Goal: Task Accomplishment & Management: Complete application form

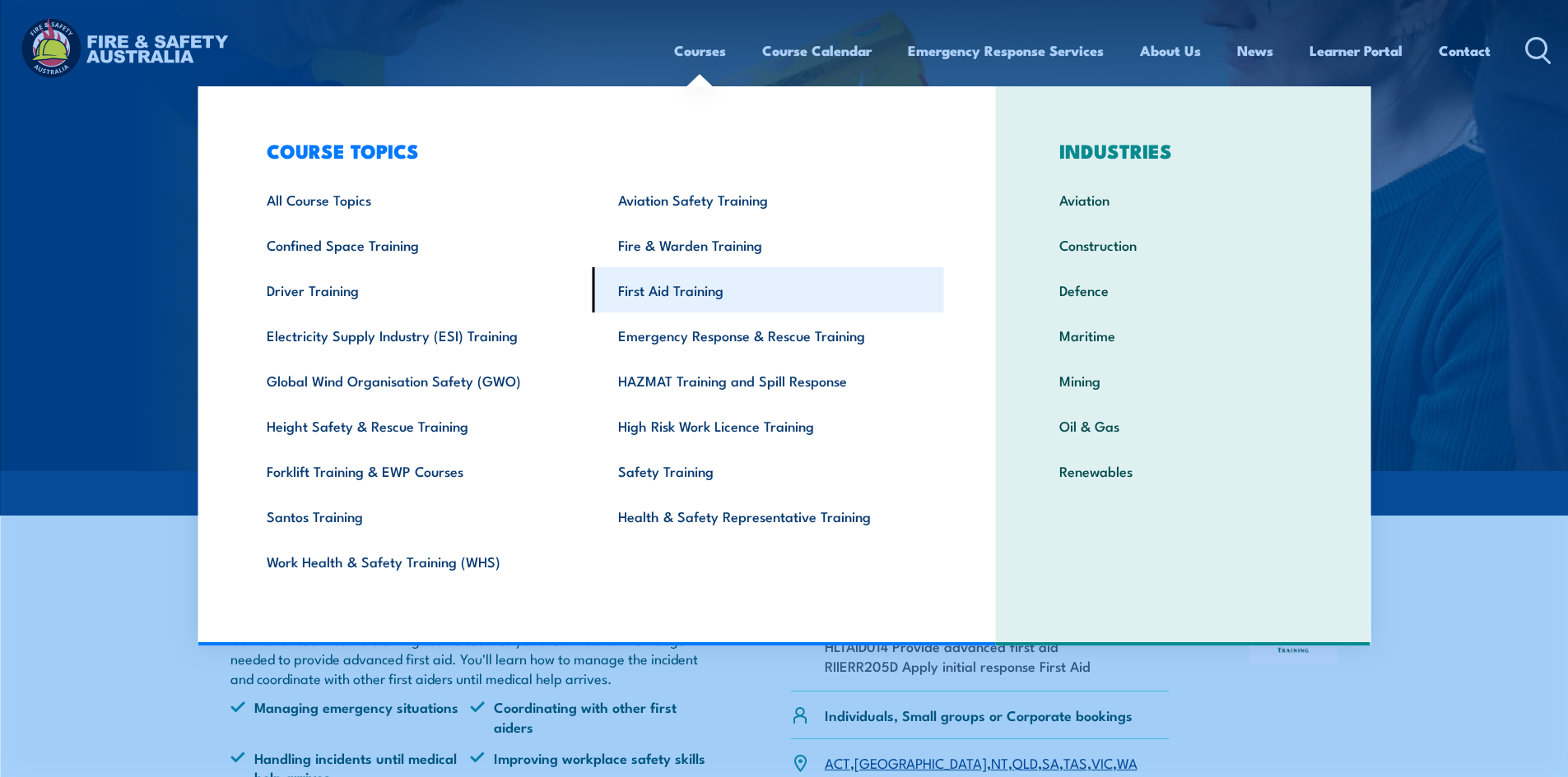
click at [681, 294] on link "First Aid Training" at bounding box center [768, 290] width 351 height 46
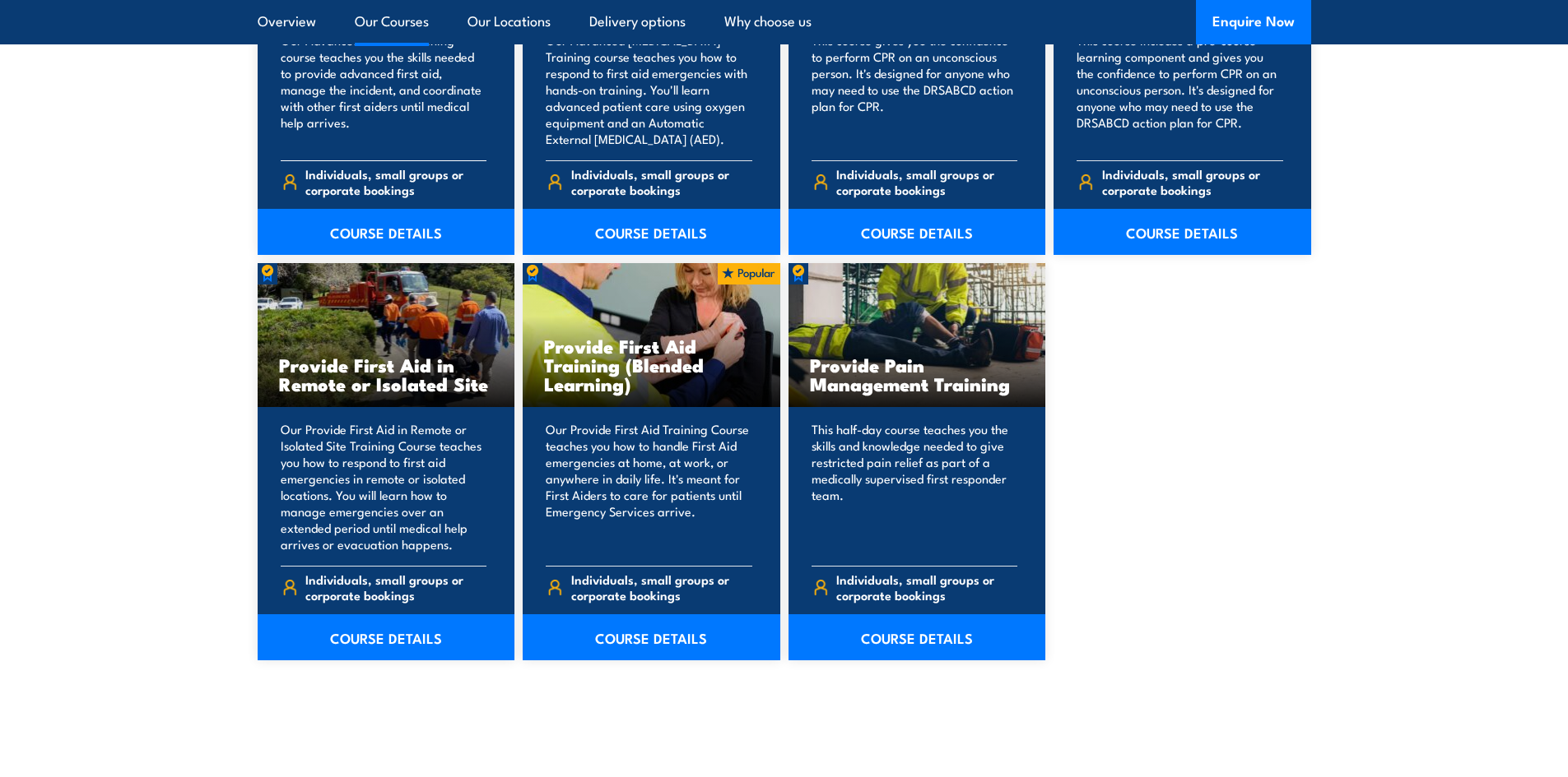
scroll to position [2303, 0]
click at [601, 653] on link "COURSE DETAILS" at bounding box center [651, 637] width 257 height 46
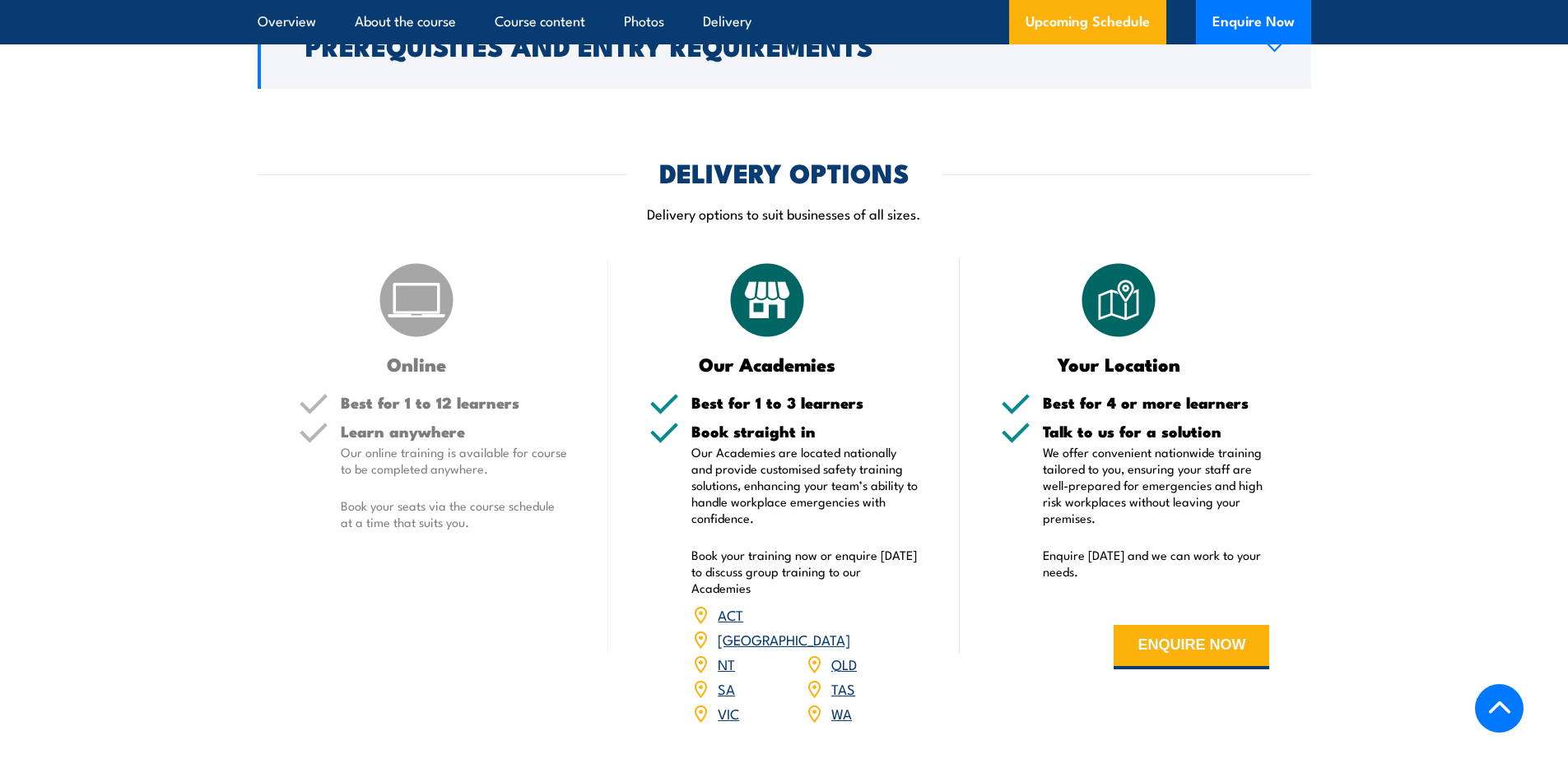
scroll to position [2468, 0]
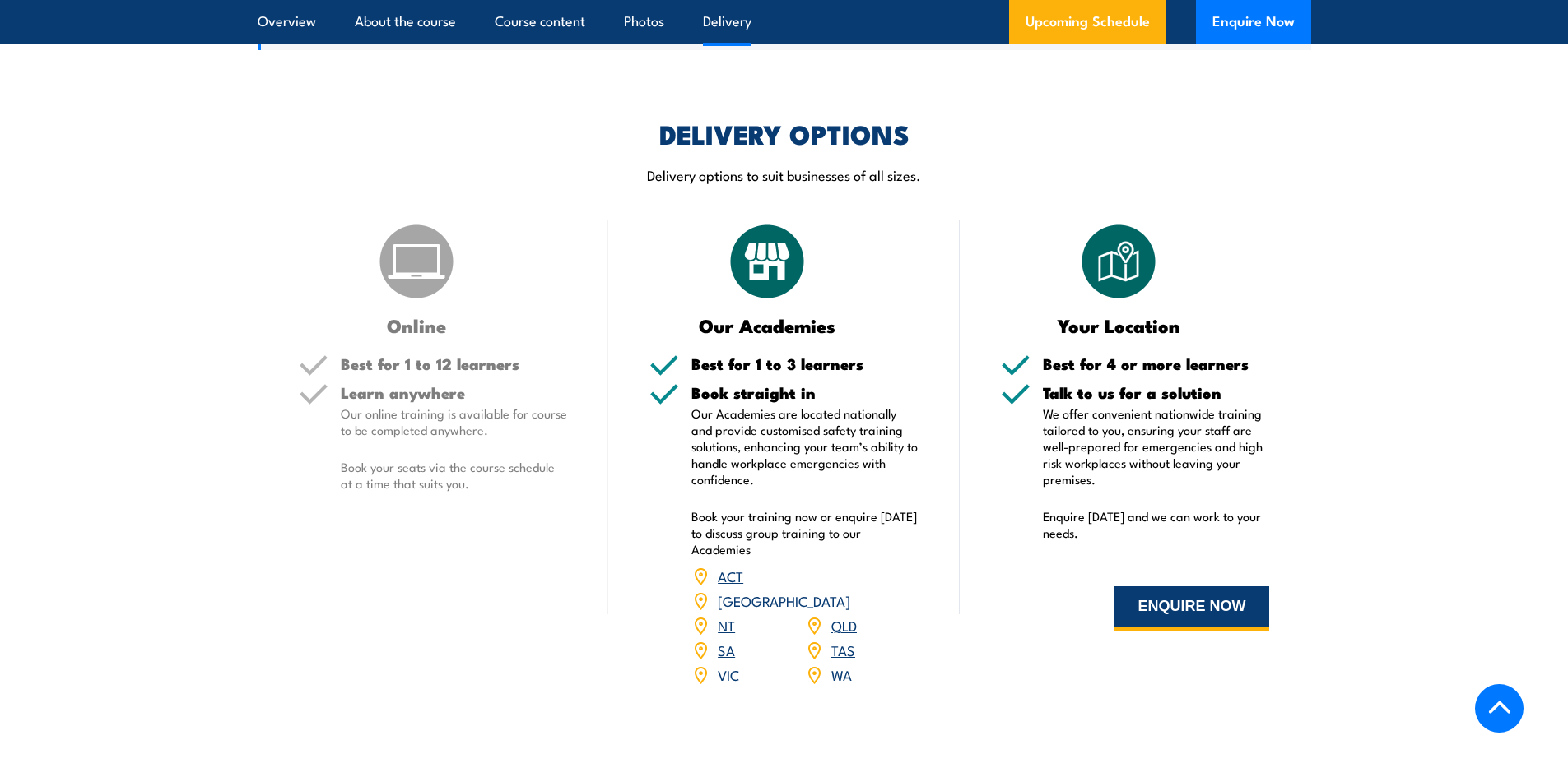
click at [1166, 631] on button "ENQUIRE NOW" at bounding box center [1191, 608] width 156 height 45
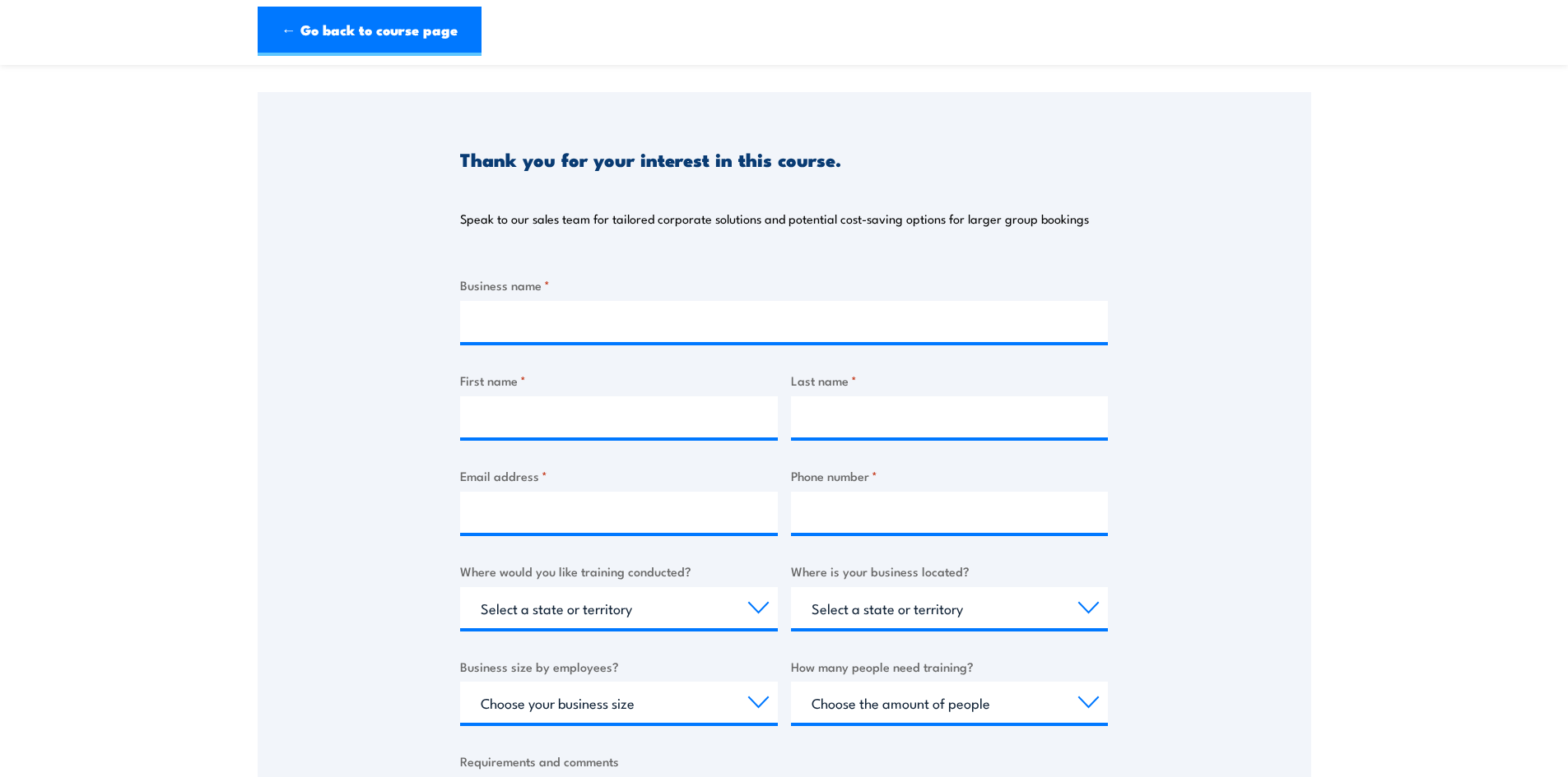
scroll to position [164, 0]
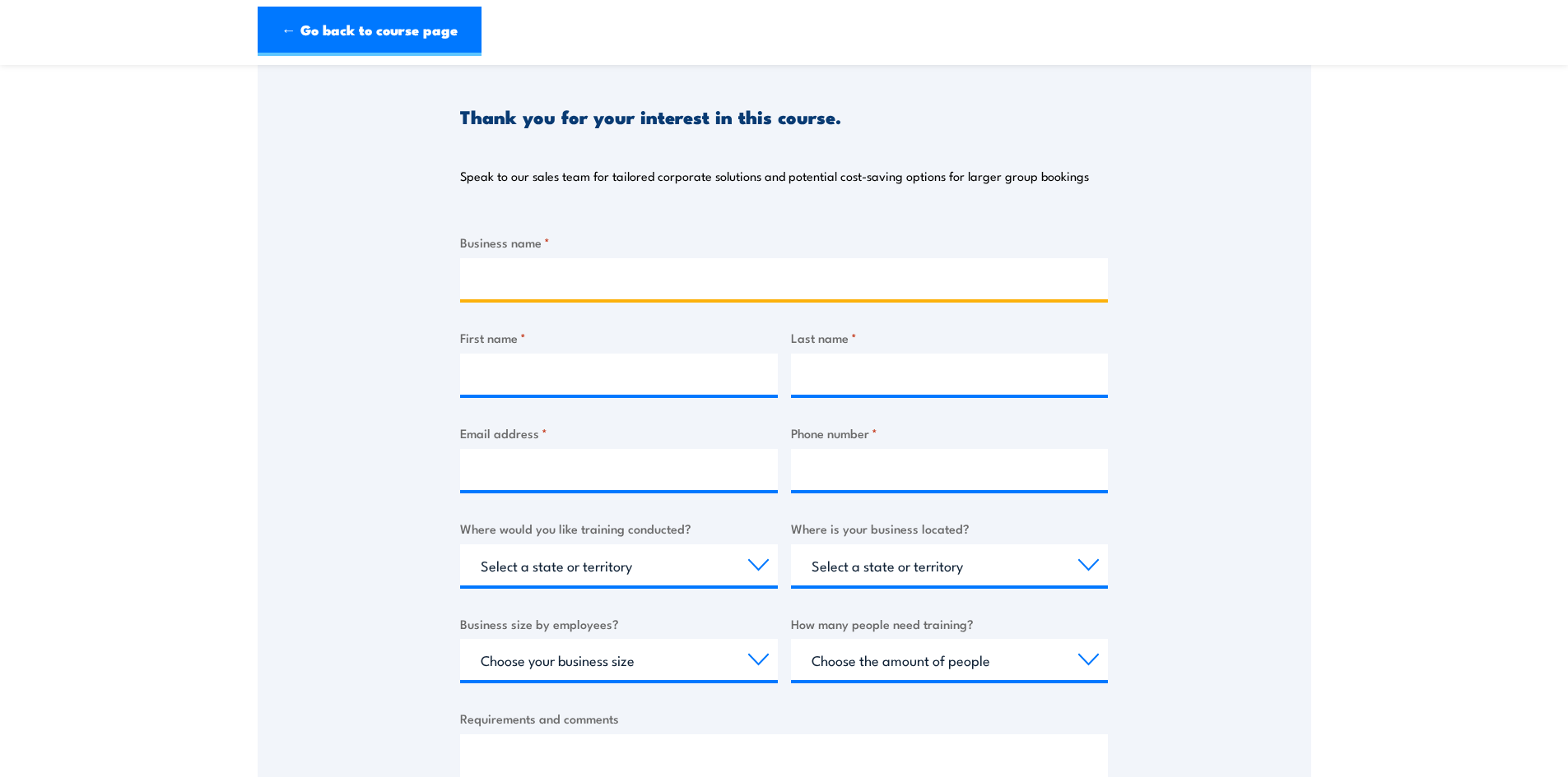
click at [581, 291] on input "Business name *" at bounding box center [784, 278] width 647 height 41
type input "Melton City Council"
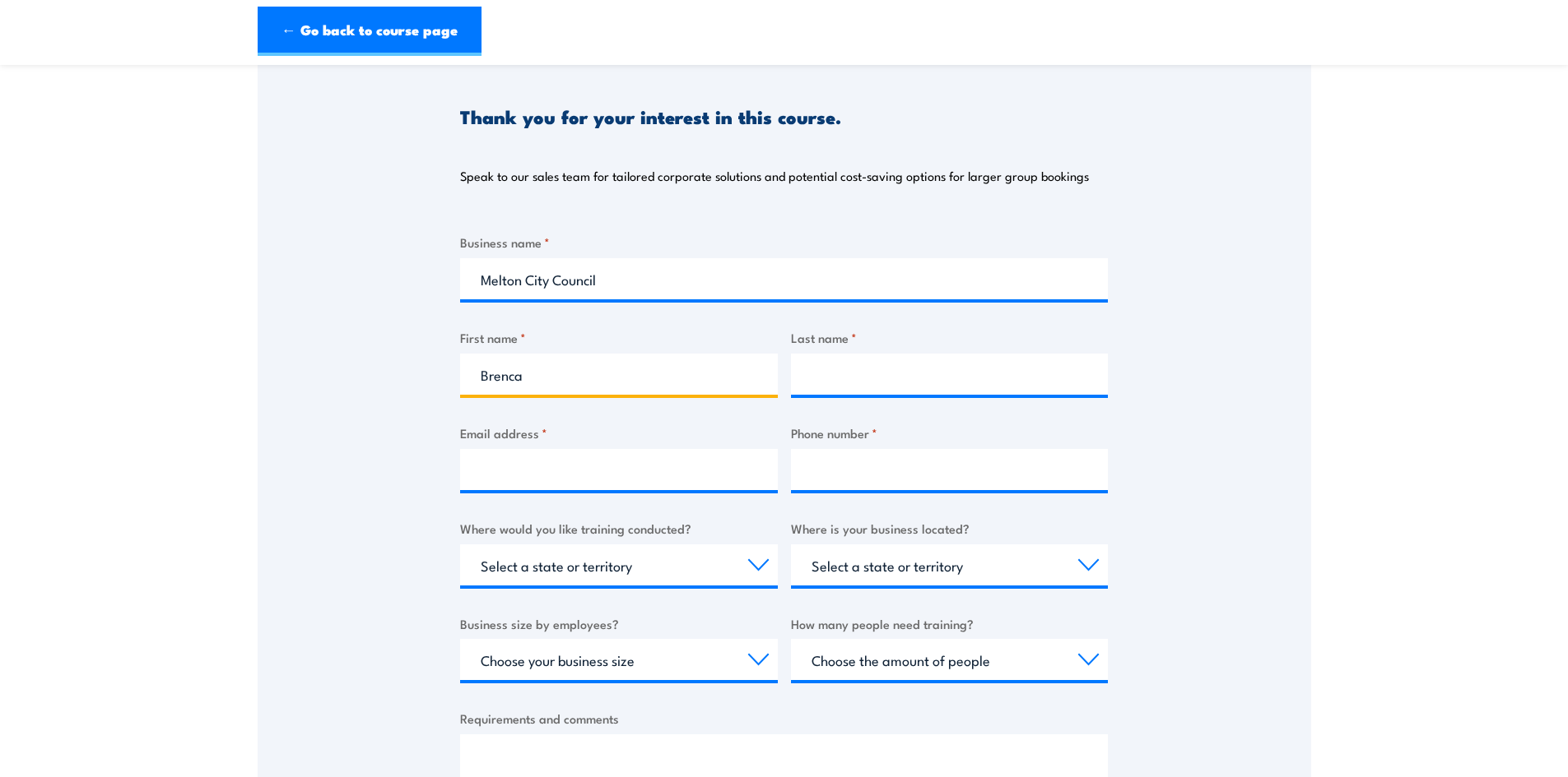
type input "Brenca"
type input "Teobasi"
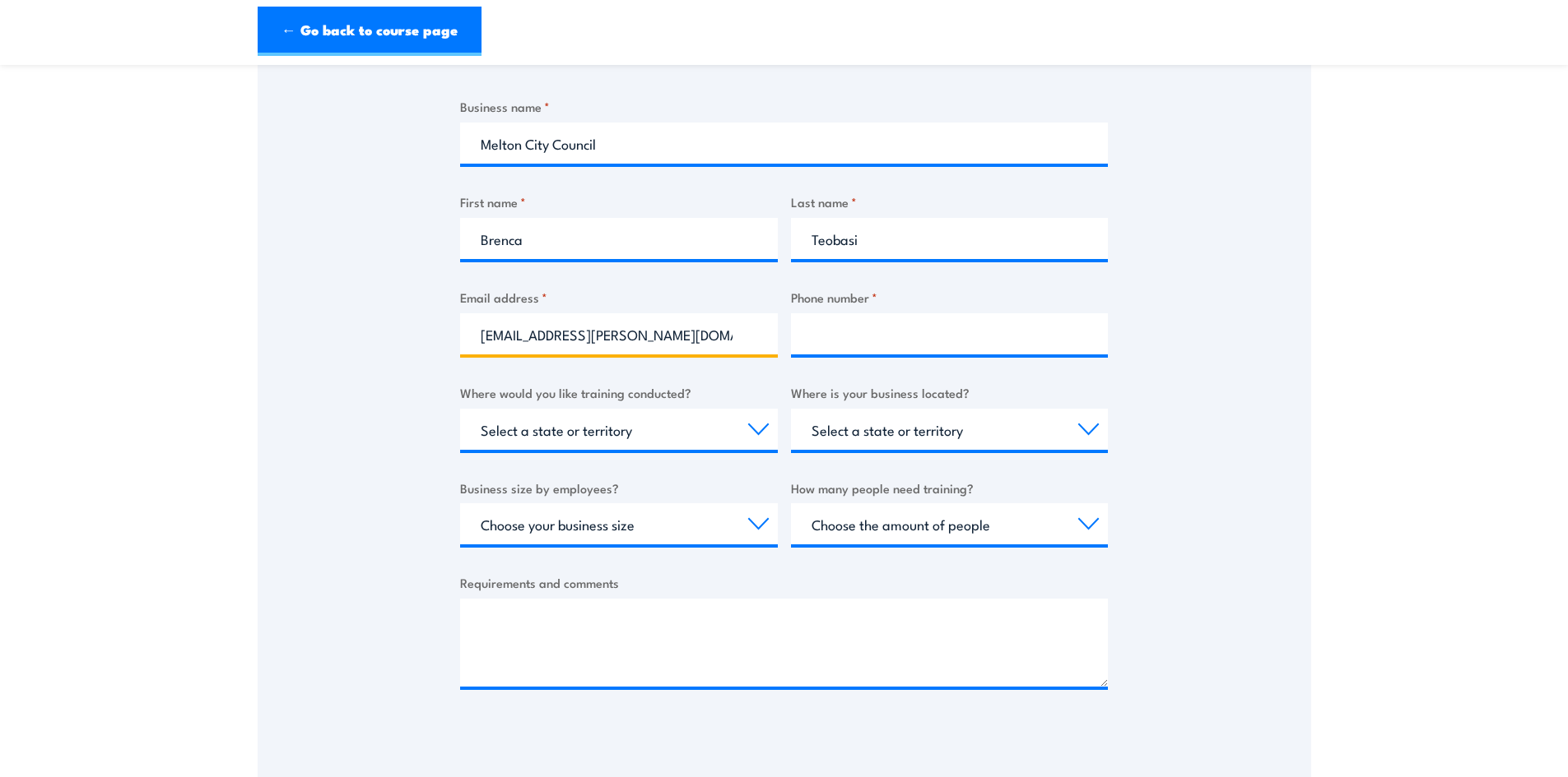
scroll to position [329, 0]
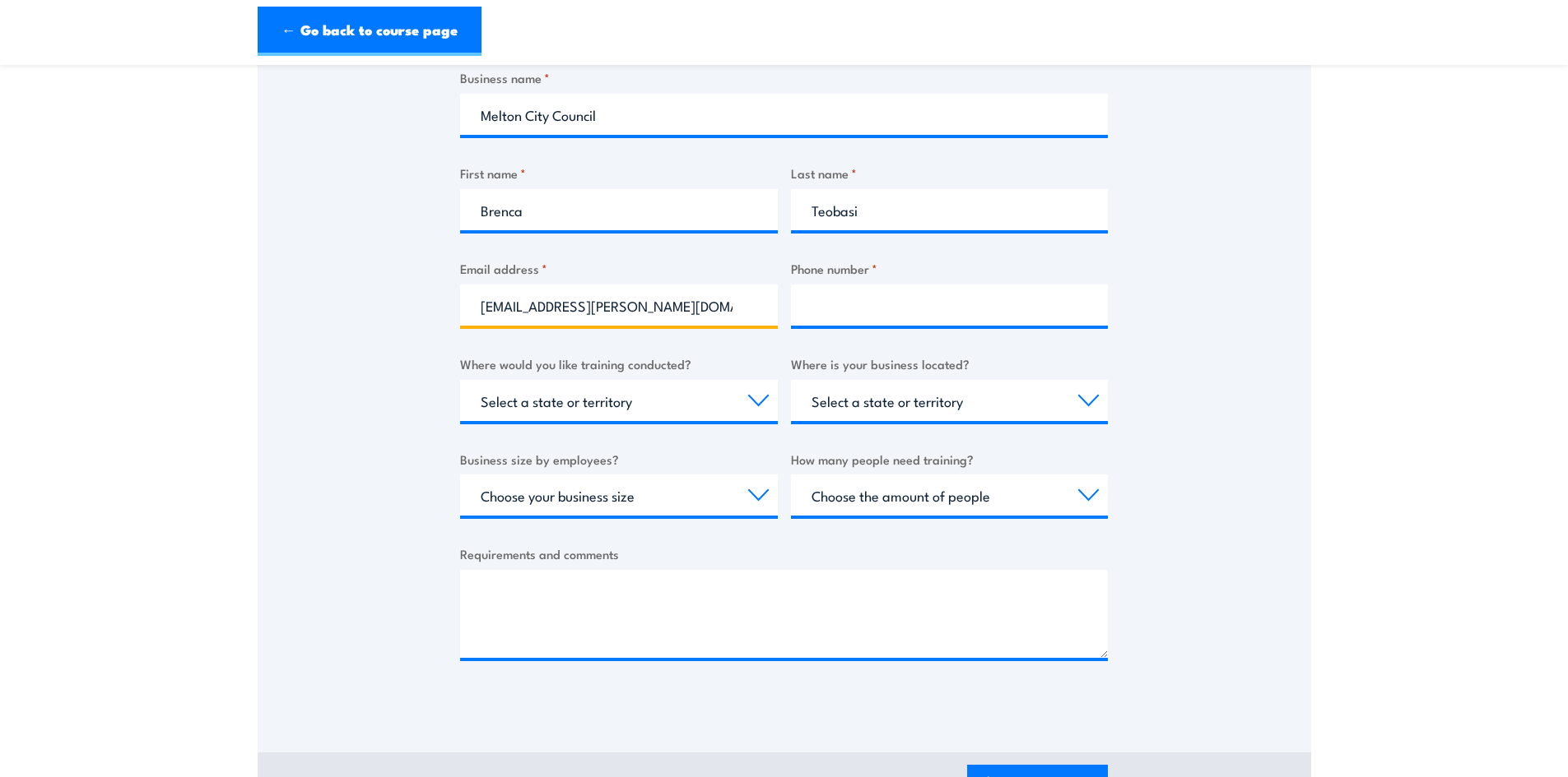
type input "[EMAIL_ADDRESS][PERSON_NAME][DOMAIN_NAME]"
click at [660, 392] on select "Select a state or territory Nationally - multiple locations [GEOGRAPHIC_DATA] […" at bounding box center [619, 400] width 318 height 41
select select "VIC"
click at [460, 380] on select "Select a state or territory Nationally - multiple locations [GEOGRAPHIC_DATA] […" at bounding box center [619, 400] width 318 height 41
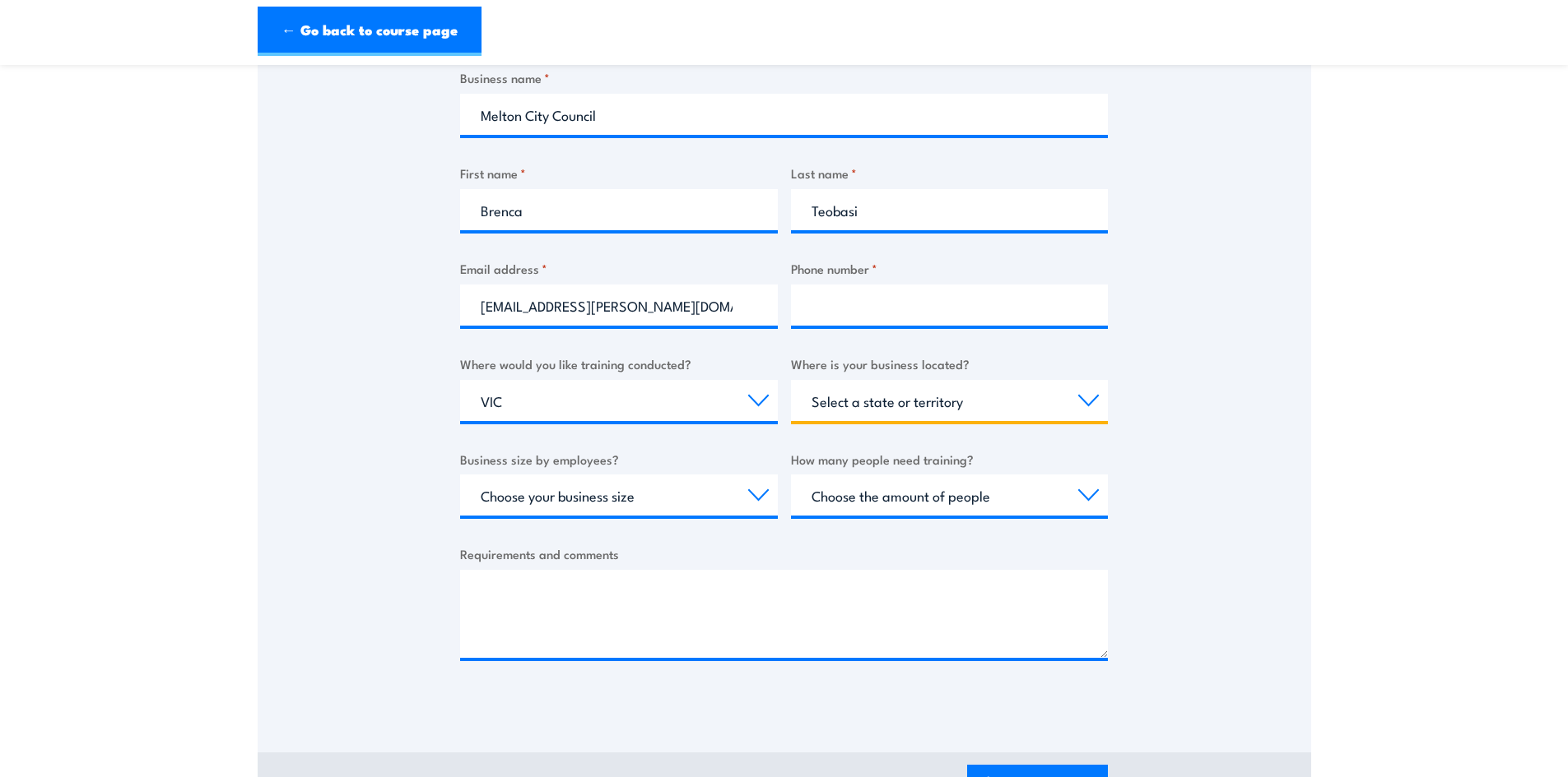
click at [888, 417] on select "Select a state or territory [GEOGRAPHIC_DATA] [GEOGRAPHIC_DATA] [GEOGRAPHIC_DAT…" at bounding box center [949, 400] width 318 height 41
select select "VIC"
click at [791, 380] on select "Select a state or territory [GEOGRAPHIC_DATA] [GEOGRAPHIC_DATA] [GEOGRAPHIC_DAT…" at bounding box center [949, 400] width 318 height 41
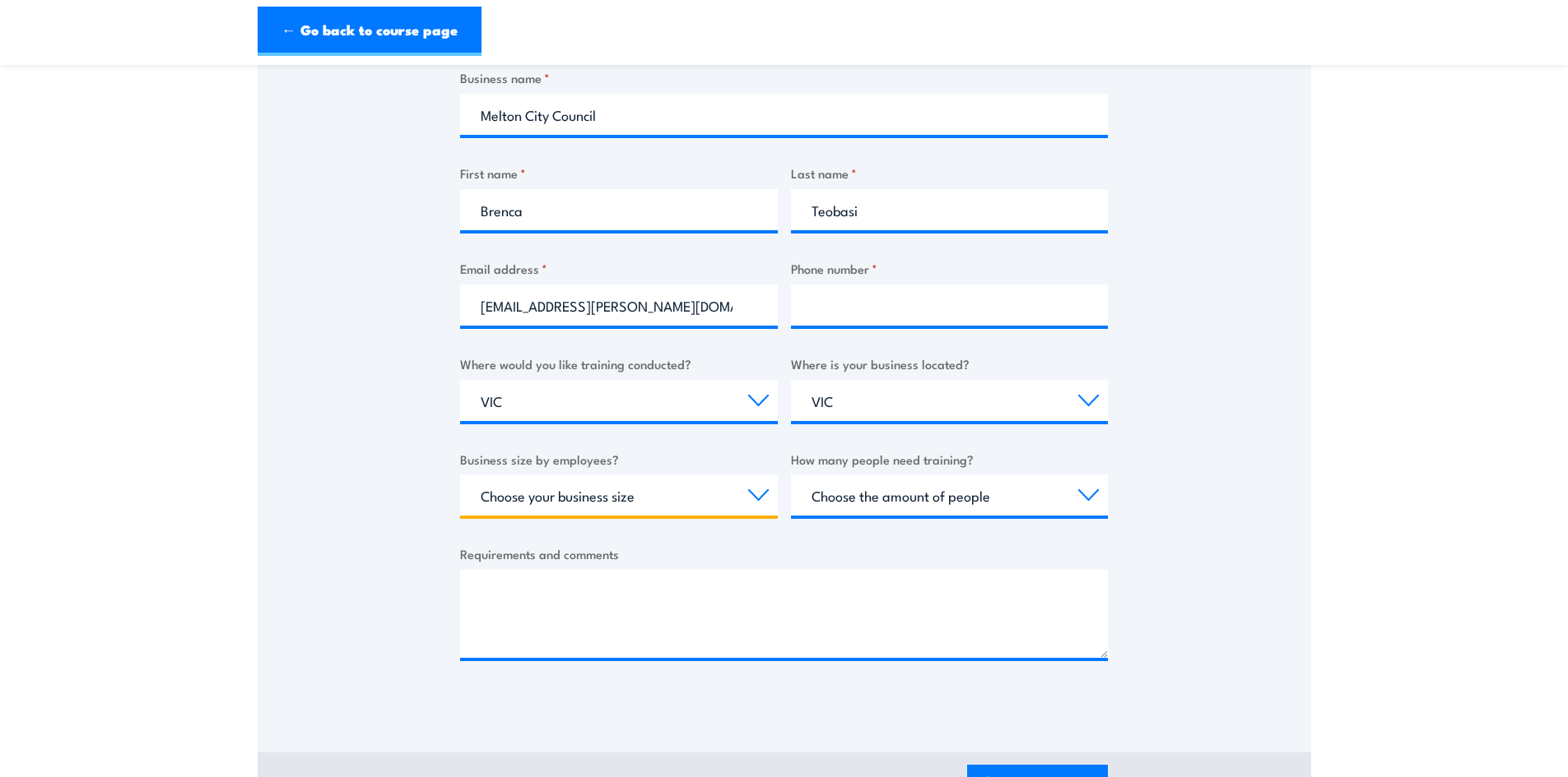
click at [629, 495] on select "Choose your business size 1 to 19 20 to 199 200+" at bounding box center [619, 494] width 318 height 41
select select "1 to 19"
click at [460, 474] on select "Choose your business size 1 to 19 20 to 199 200+" at bounding box center [619, 494] width 318 height 41
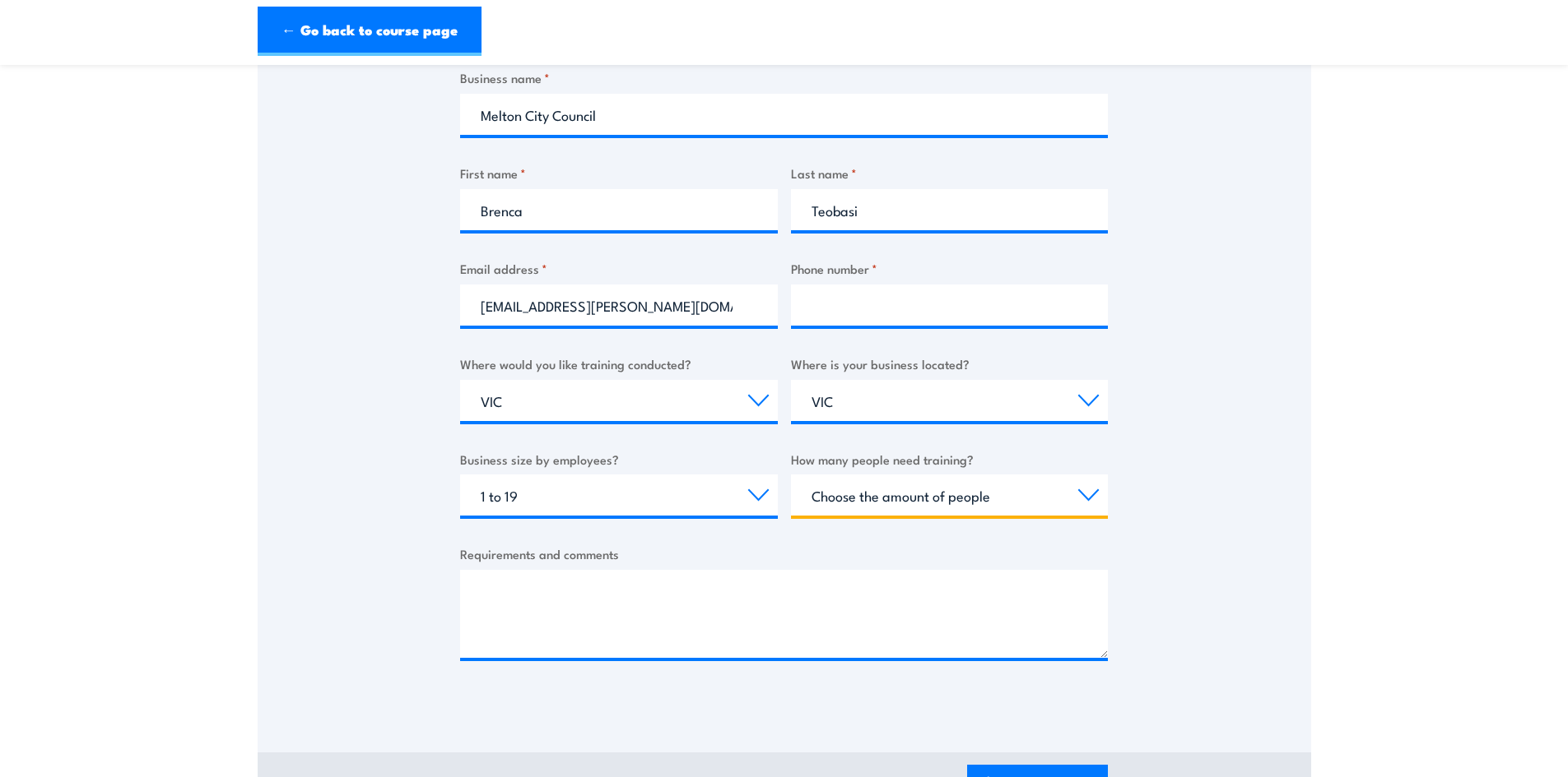
click at [840, 504] on select "Choose the amount of people 1 to 4 5 to 19 20+" at bounding box center [949, 494] width 318 height 41
select select "1 to 4"
click at [791, 474] on select "Choose the amount of people 1 to 4 5 to 19 20+" at bounding box center [949, 494] width 318 height 41
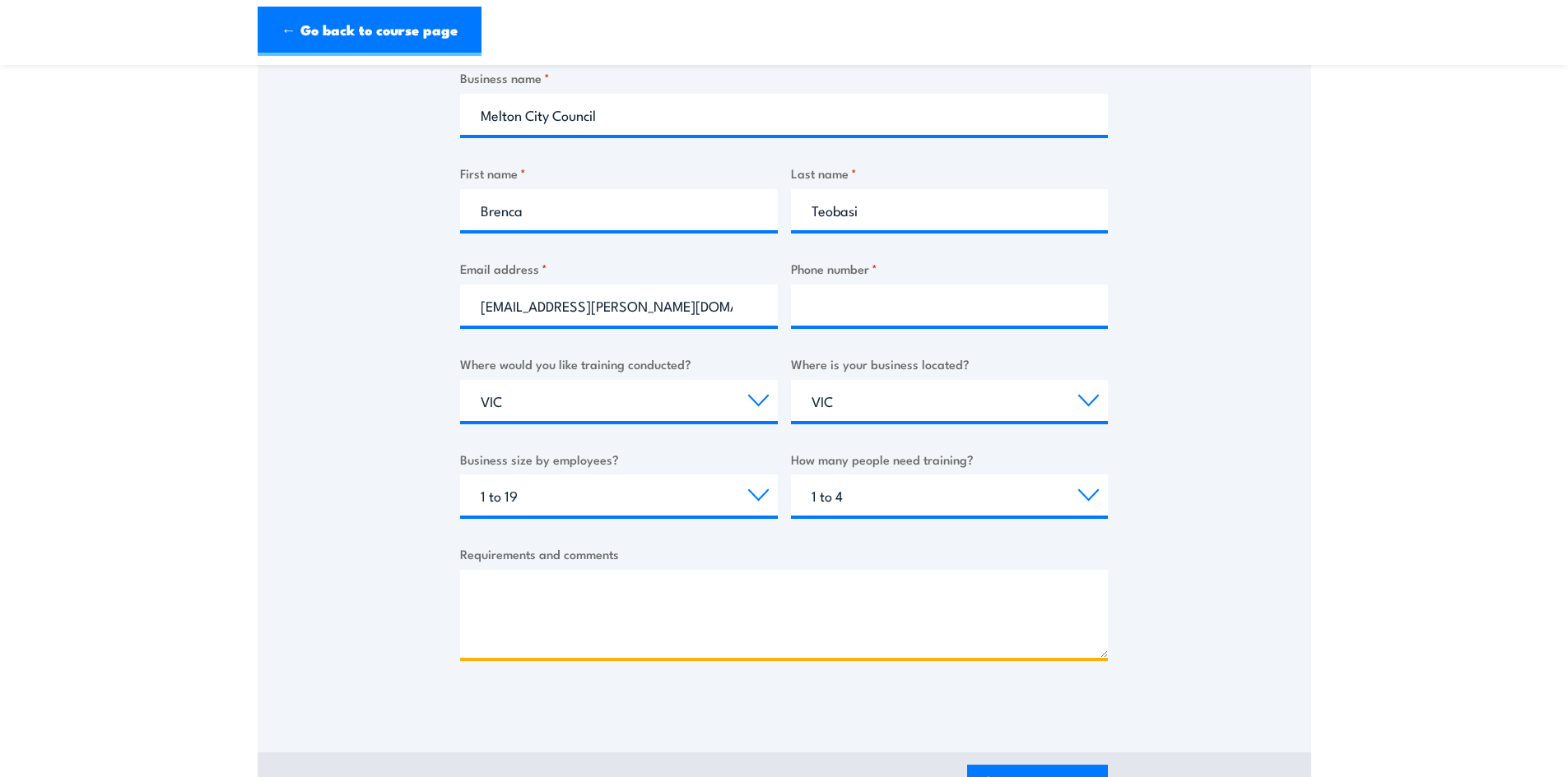
click at [796, 592] on textarea "Requirements and comments" at bounding box center [784, 614] width 647 height 88
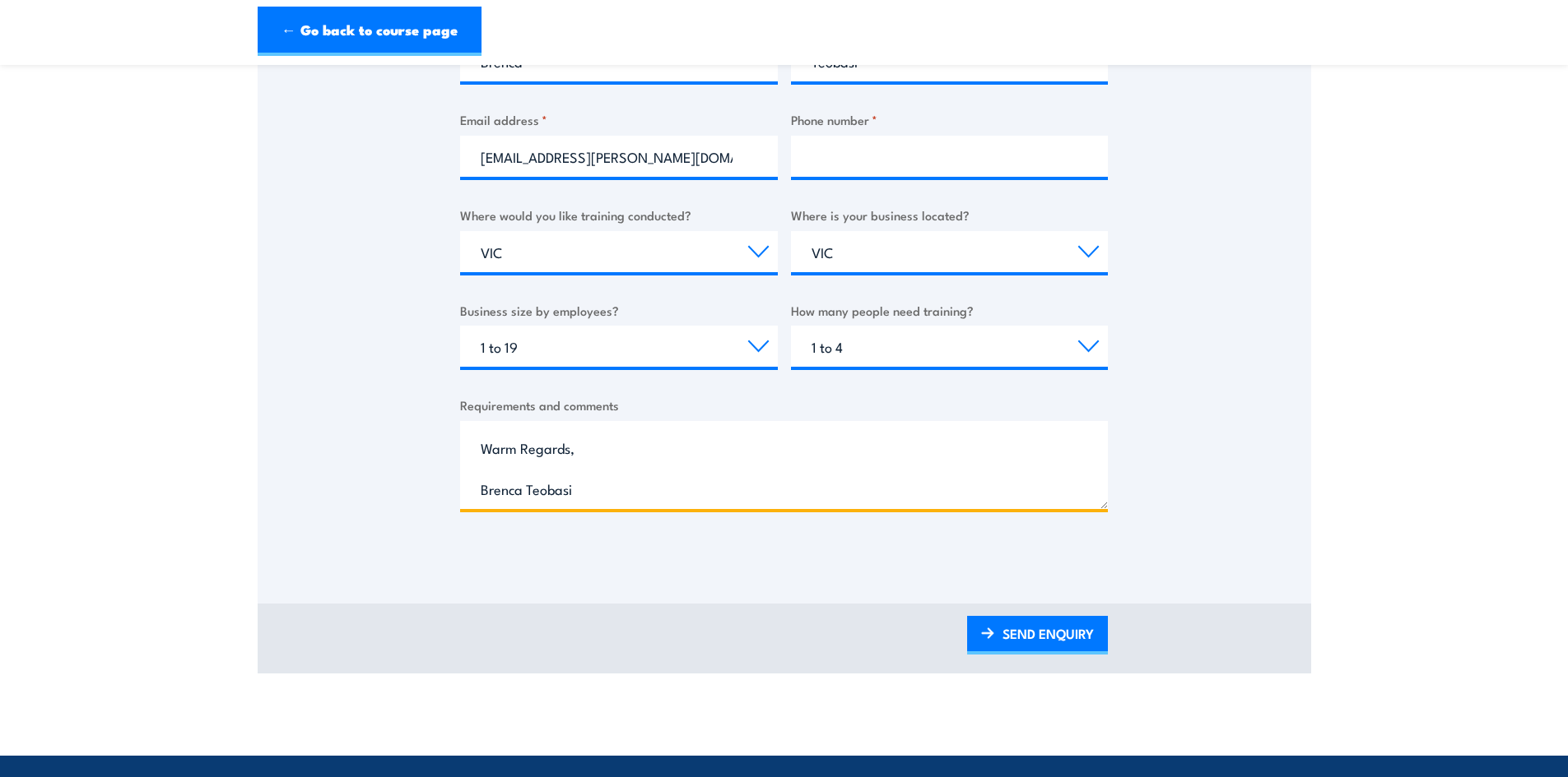
scroll to position [493, 0]
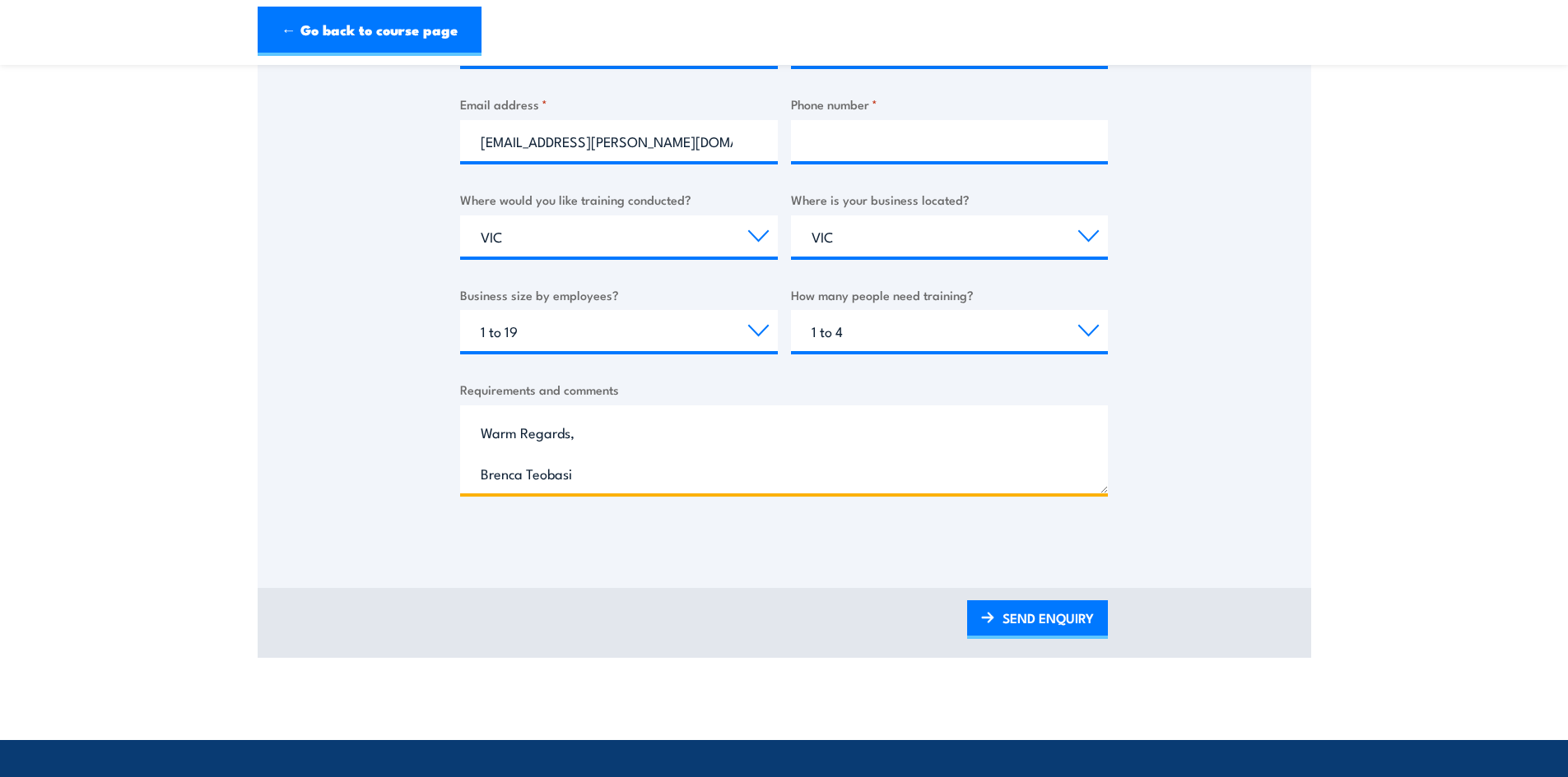
type textarea "Good afternoon team, I look after the Amplify committee for the Young People wh…"
click at [1038, 643] on div "SEND ENQUIRY" at bounding box center [784, 623] width 1054 height 70
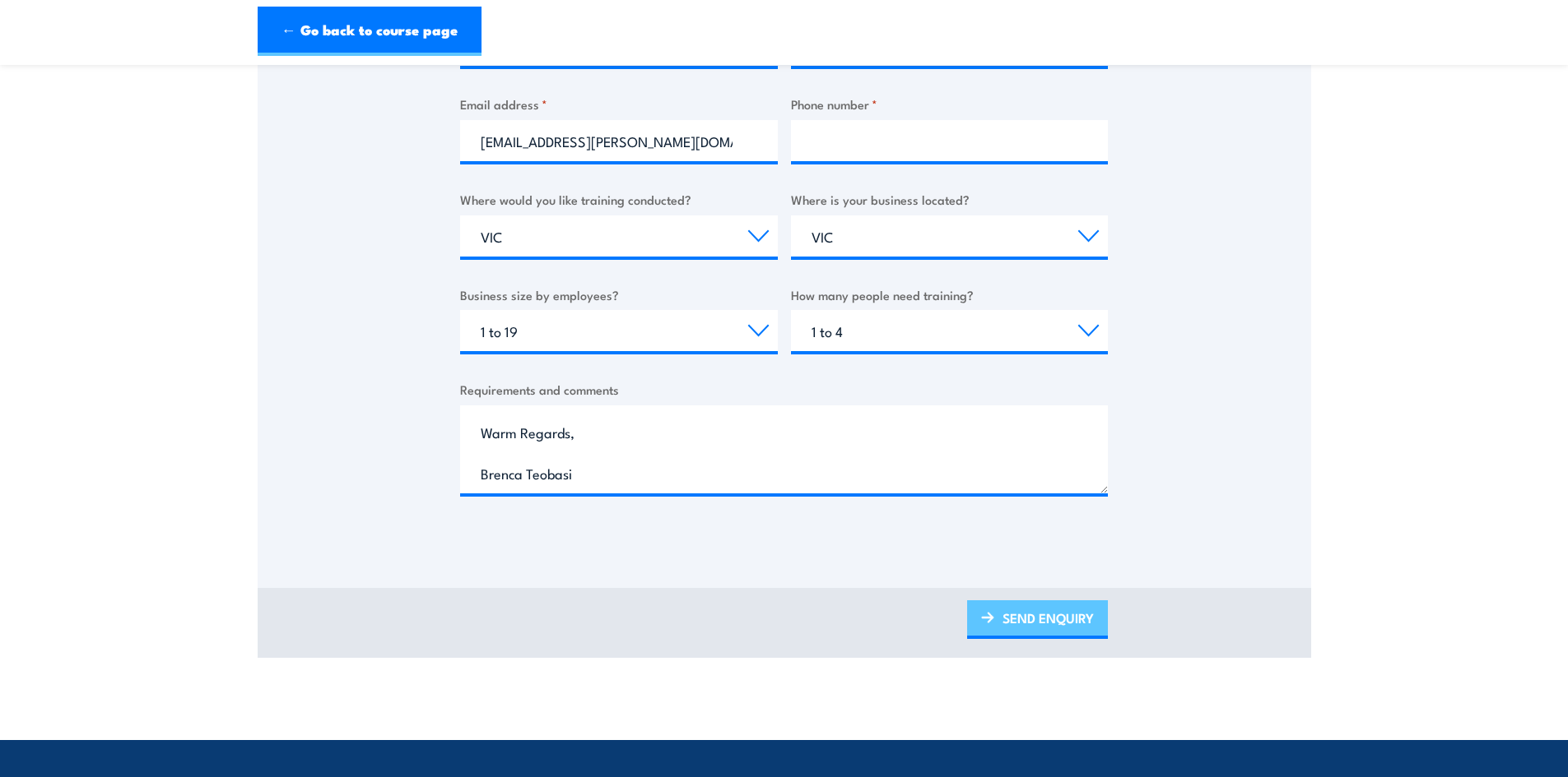
click at [1047, 623] on link "SEND ENQUIRY" at bounding box center [1037, 620] width 140 height 39
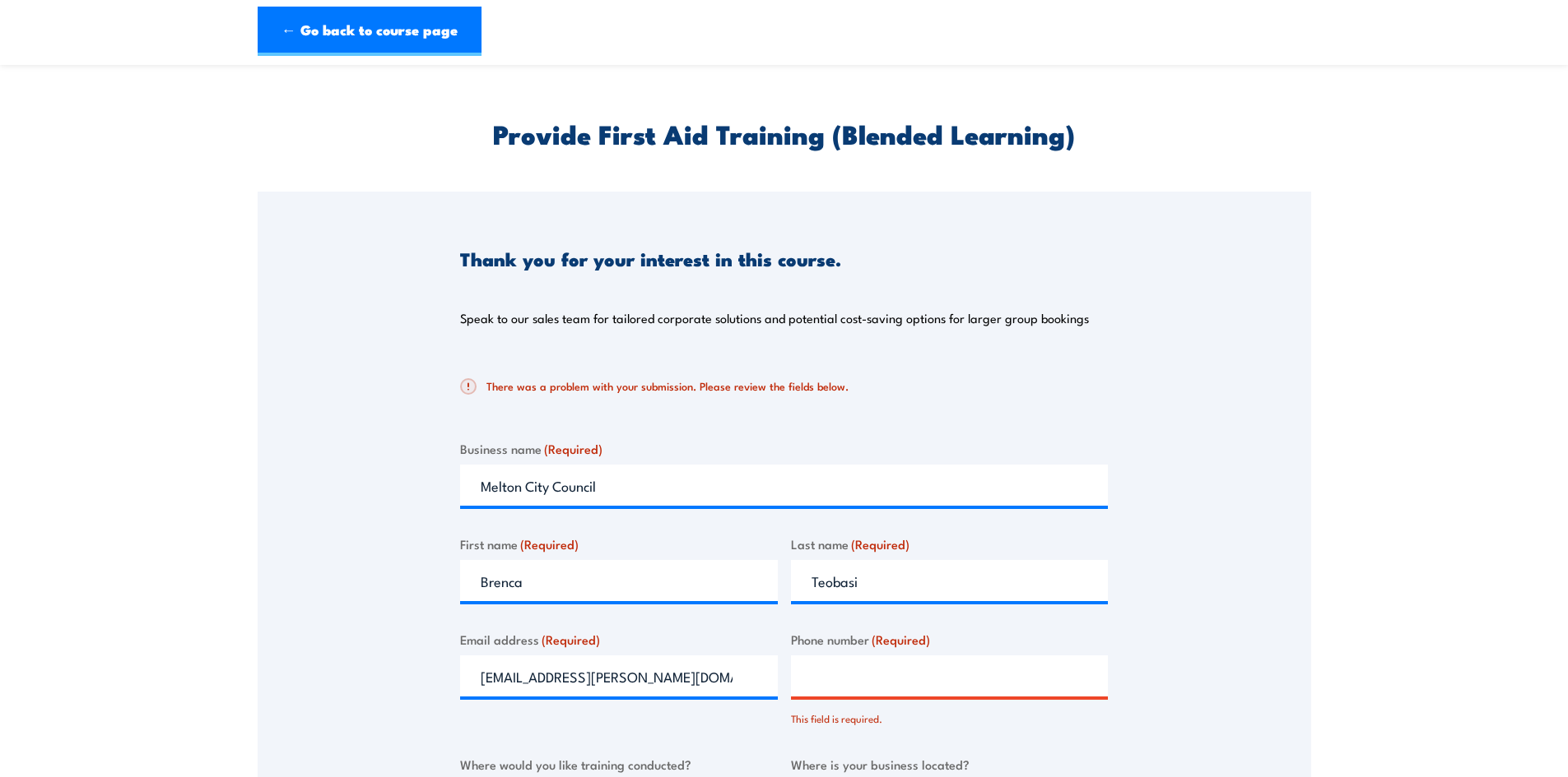
scroll to position [21, 0]
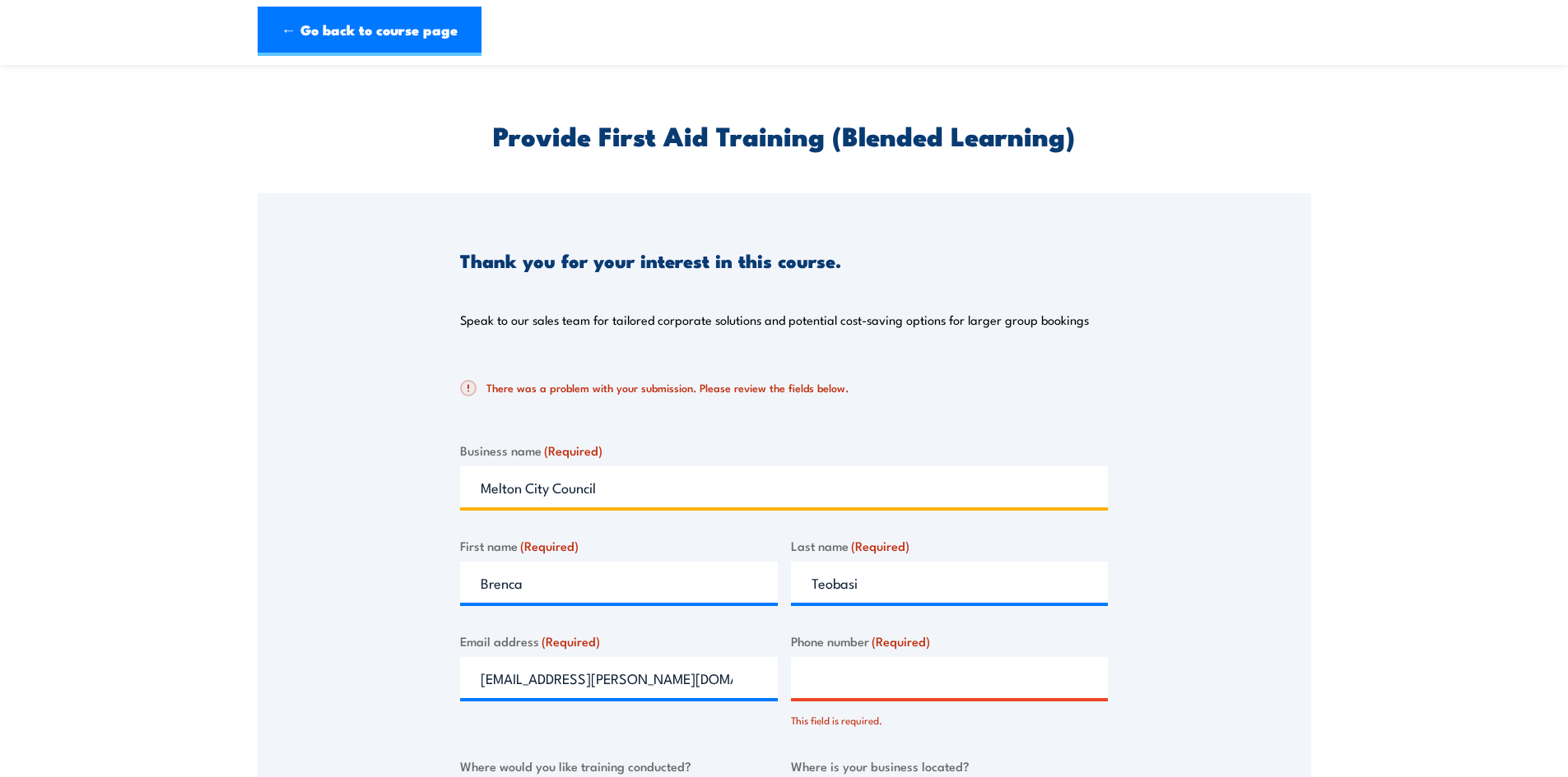
click at [633, 483] on input "Melton City Council" at bounding box center [784, 487] width 647 height 41
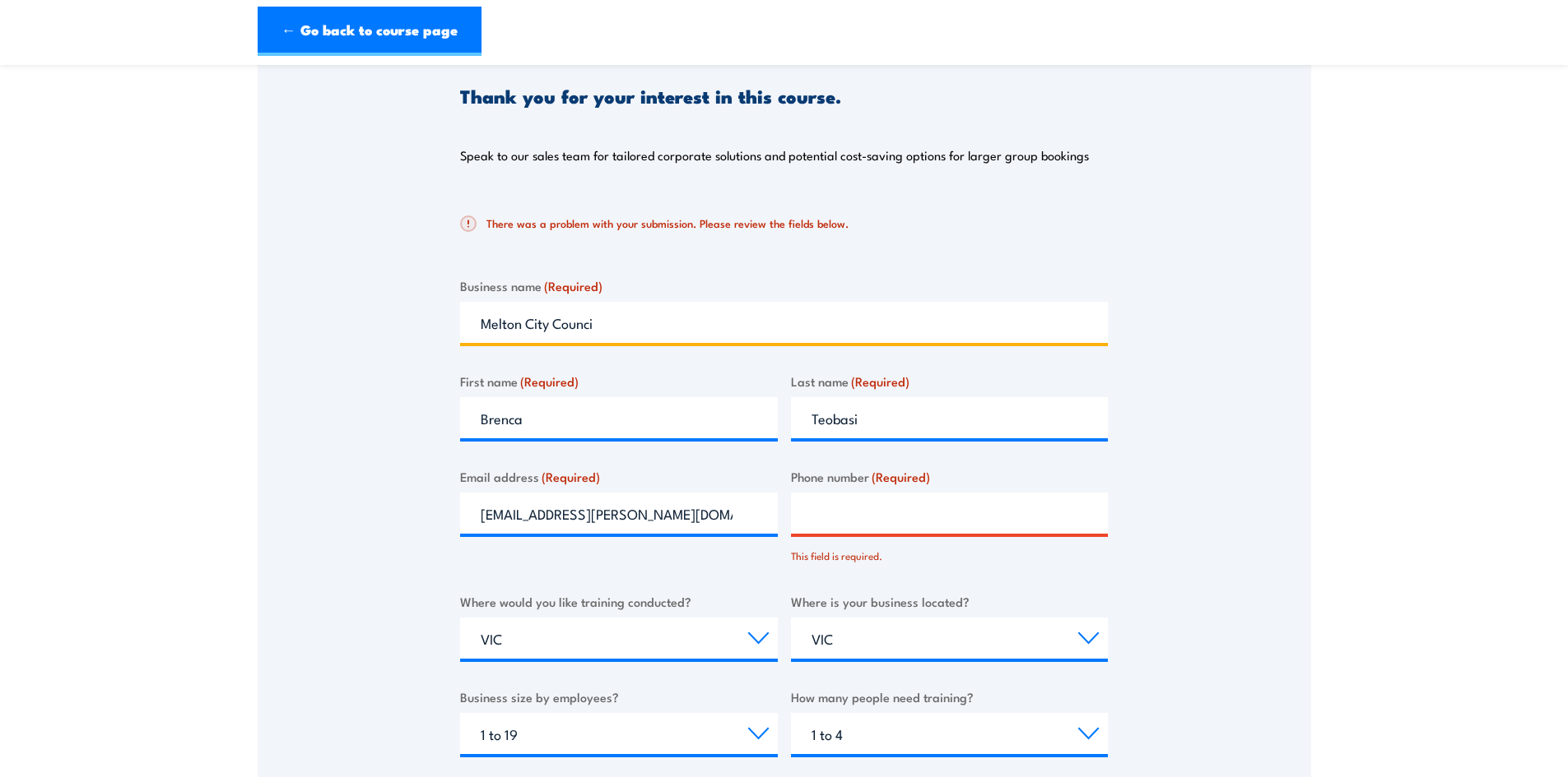
type input "Melton City Council"
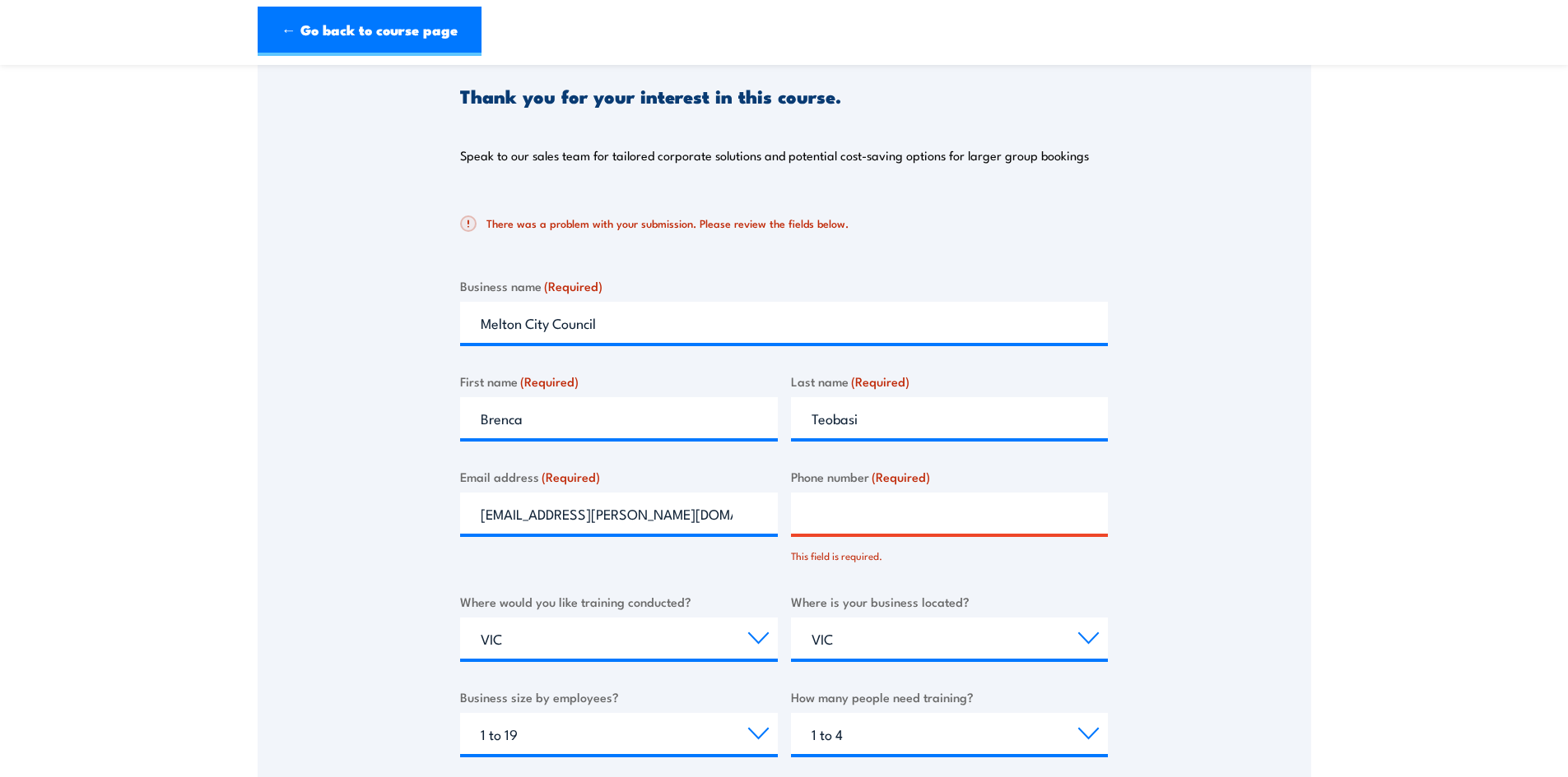
click at [657, 389] on label "First name (Required)" at bounding box center [619, 381] width 318 height 19
click at [657, 398] on input "Brenca" at bounding box center [619, 417] width 318 height 41
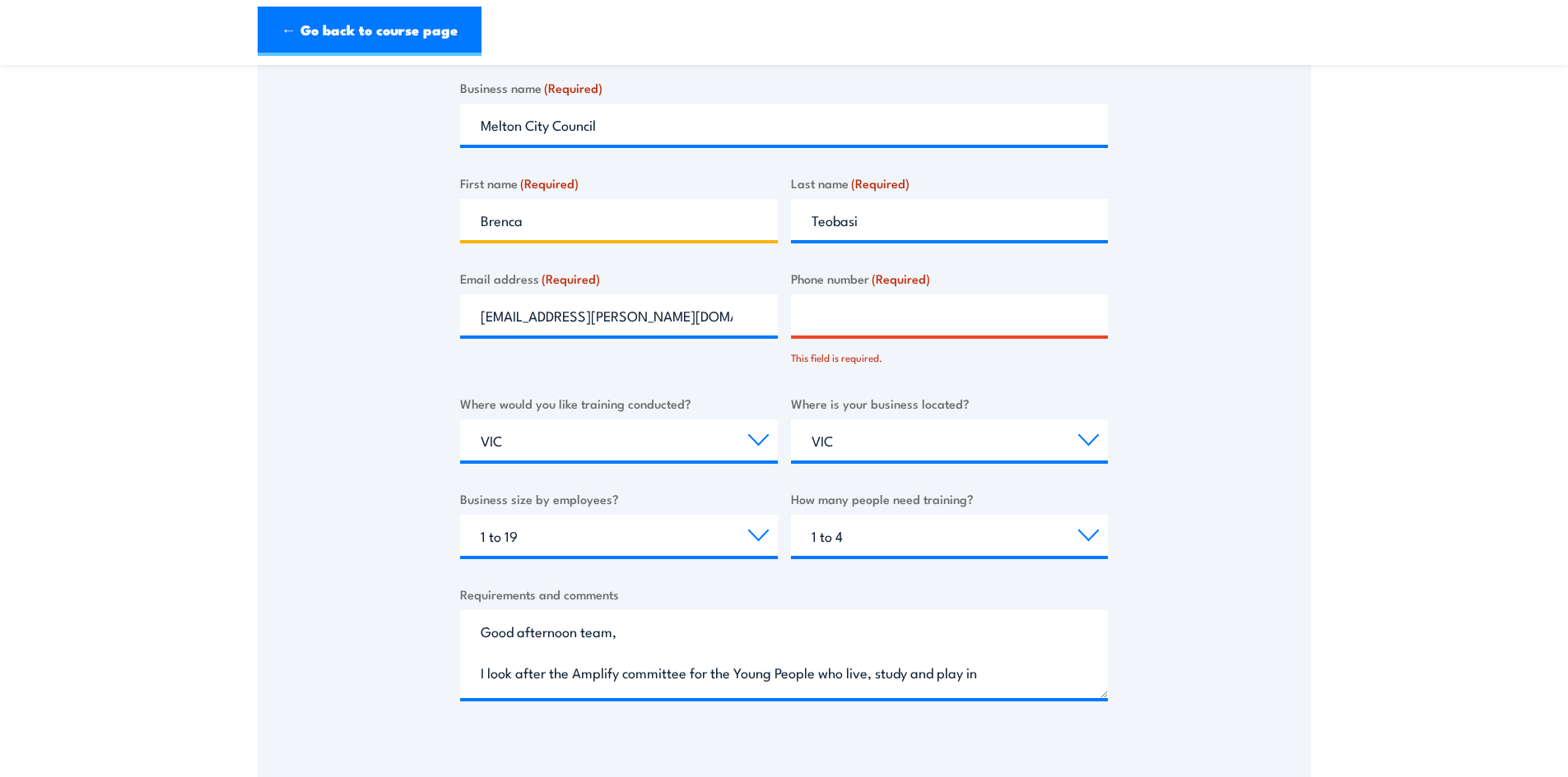
scroll to position [514, 0]
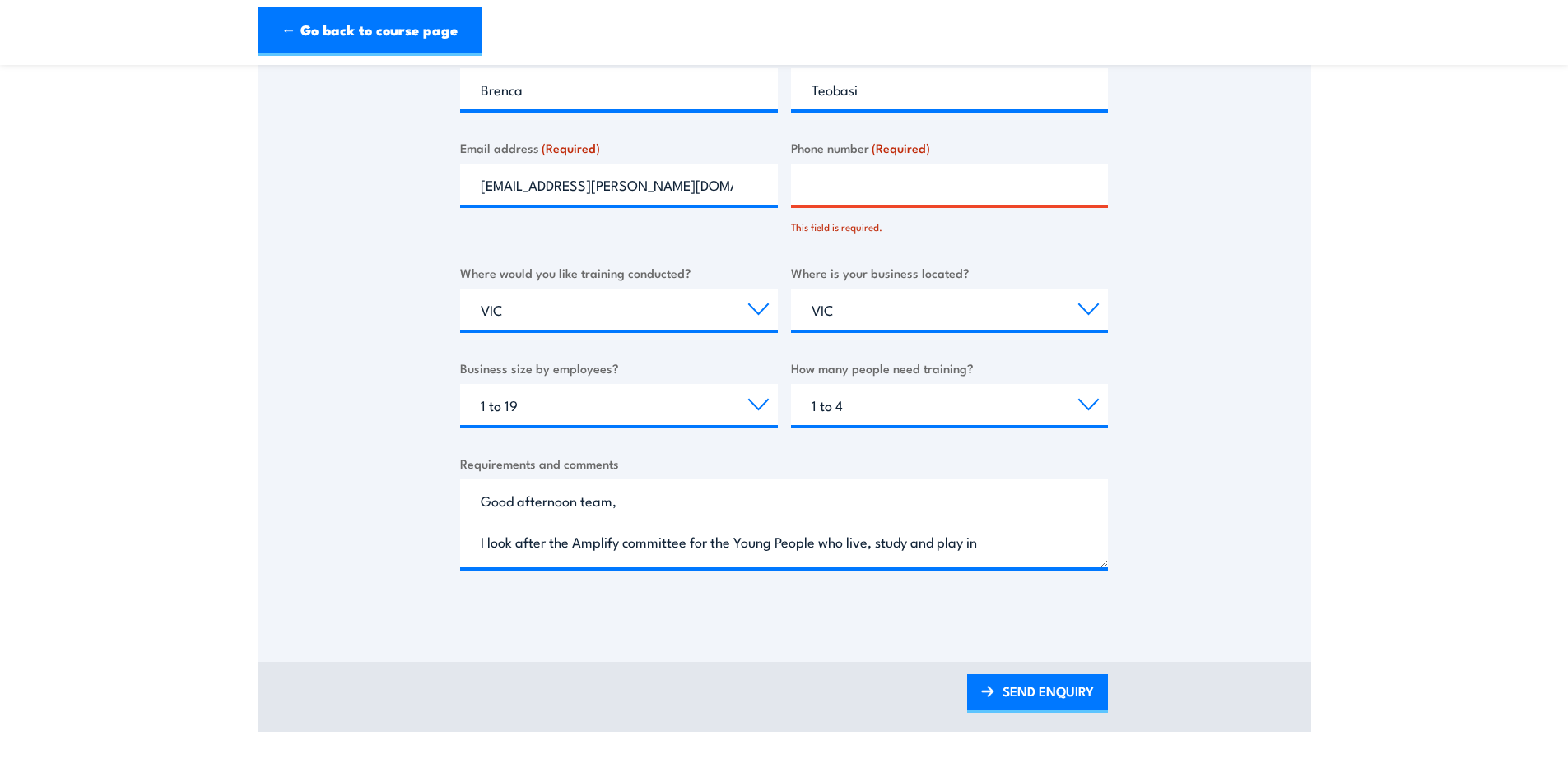
click at [840, 181] on input "Phone number (Required)" at bounding box center [949, 184] width 318 height 41
type input "0404844838"
click at [752, 229] on div "Email address (Required) [EMAIL_ADDRESS][PERSON_NAME][DOMAIN_NAME]" at bounding box center [619, 186] width 318 height 96
click at [999, 694] on link "SEND ENQUIRY" at bounding box center [1037, 694] width 140 height 39
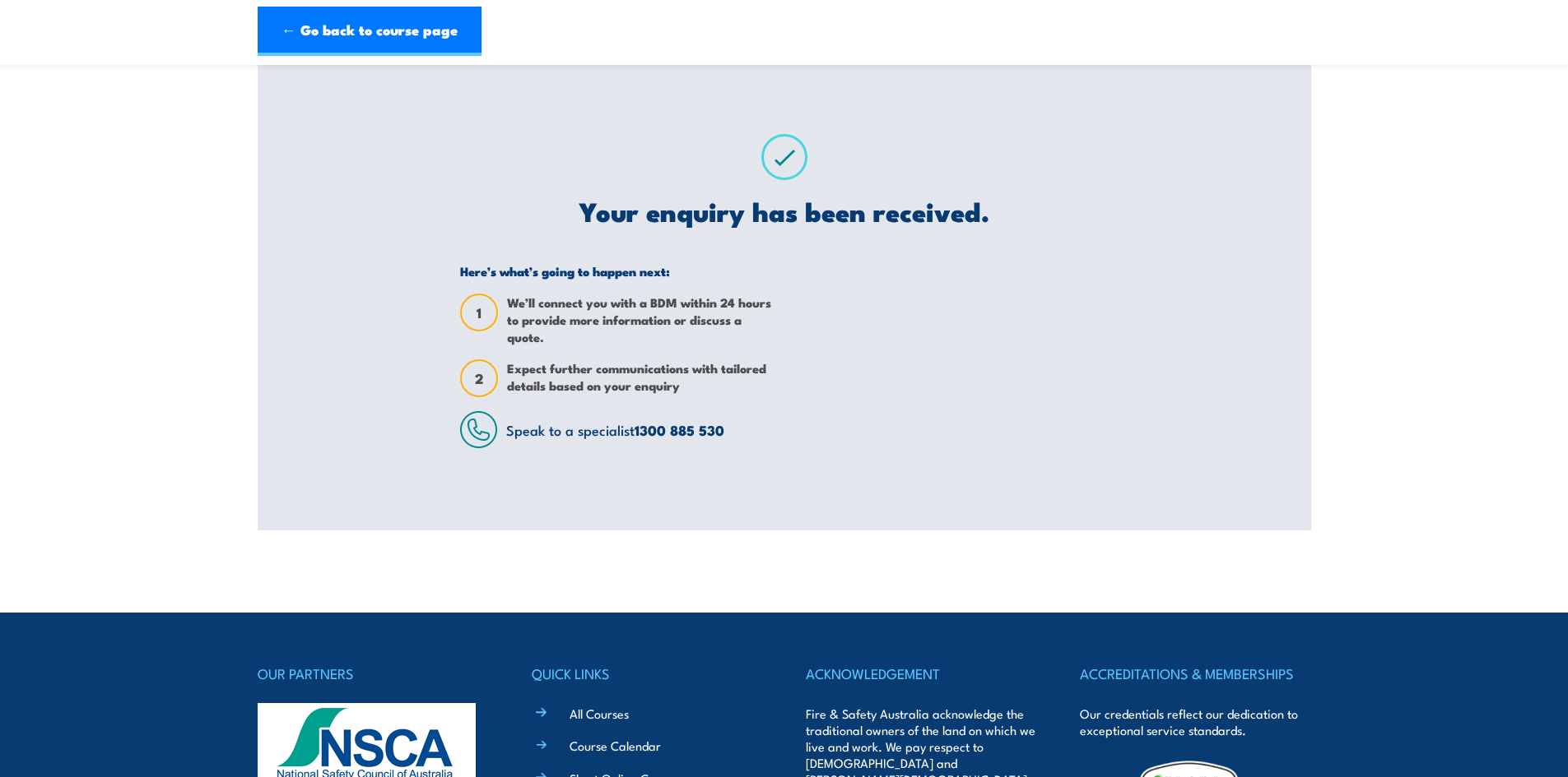
scroll to position [0, 0]
